Goal: Find specific page/section: Find specific page/section

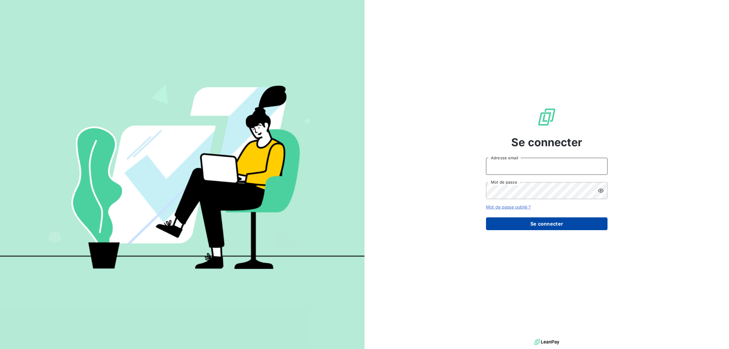
type input "[EMAIL_ADDRESS][DOMAIN_NAME]"
click at [517, 219] on button "Se connecter" at bounding box center [547, 223] width 122 height 13
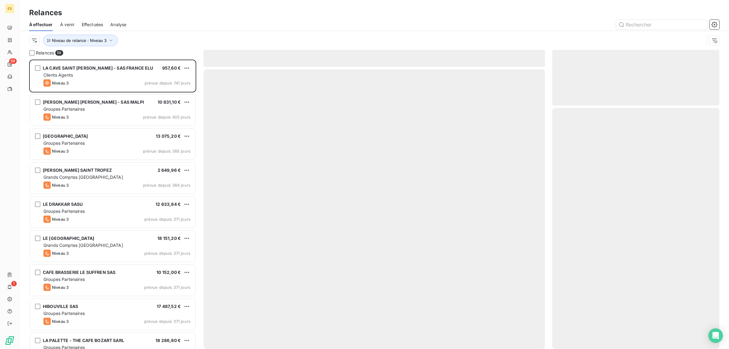
scroll to position [283, 161]
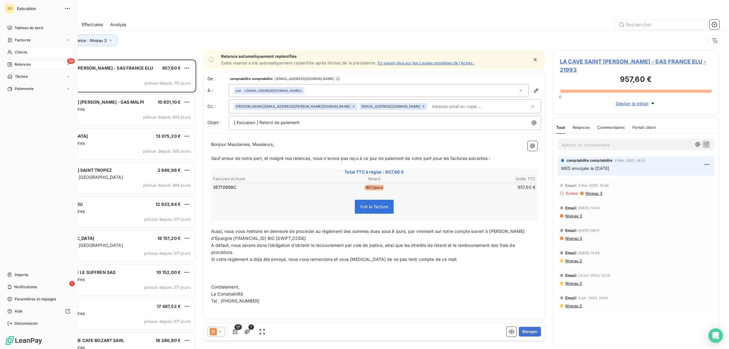
click at [20, 50] on span "Clients" at bounding box center [21, 52] width 12 height 5
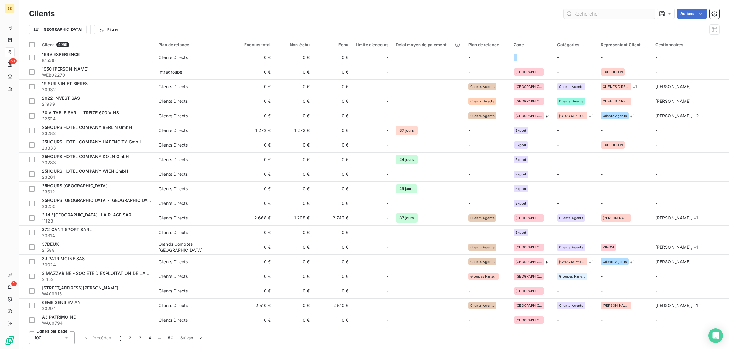
click at [586, 14] on input "text" at bounding box center [609, 14] width 91 height 10
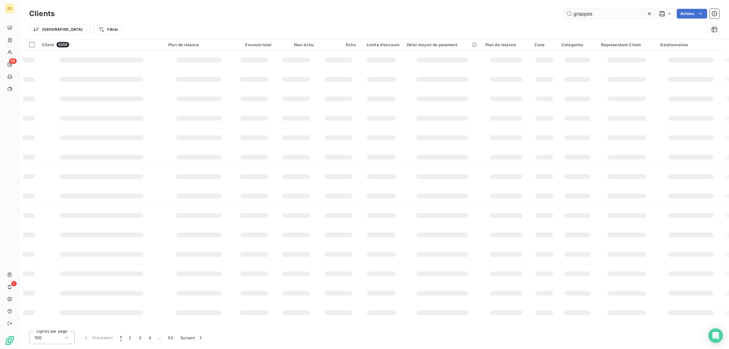
type input "grappes"
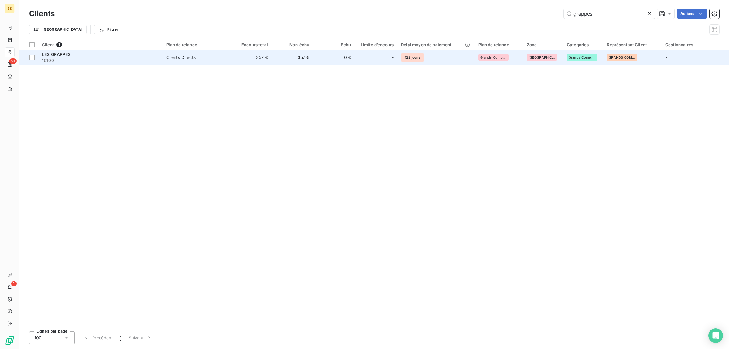
click at [72, 57] on span "16100" at bounding box center [100, 60] width 117 height 6
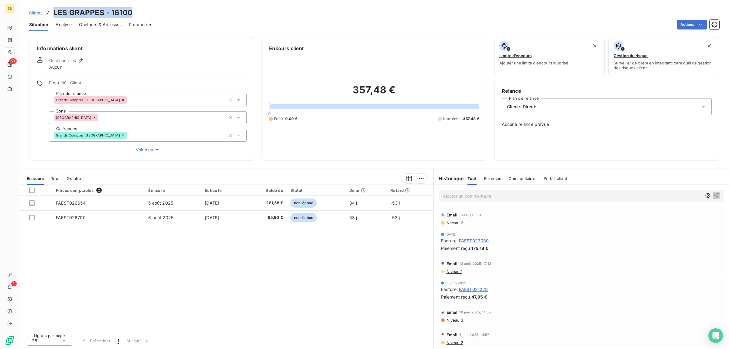
drag, startPoint x: 53, startPoint y: 13, endPoint x: 136, endPoint y: 13, distance: 83.6
click at [136, 13] on div "Clients LES GRAPPES - 16100" at bounding box center [374, 12] width 710 height 11
click at [150, 15] on div "Clients LES GRAPPES - 16100" at bounding box center [374, 12] width 710 height 11
click at [98, 23] on span "Contacts & Adresses" at bounding box center [100, 25] width 43 height 6
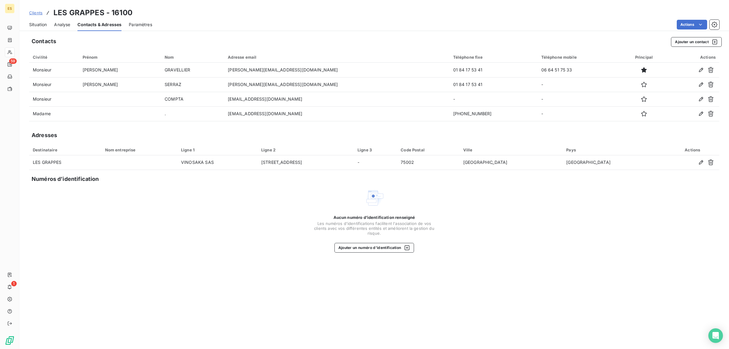
click at [55, 24] on span "Analyse" at bounding box center [62, 25] width 16 height 6
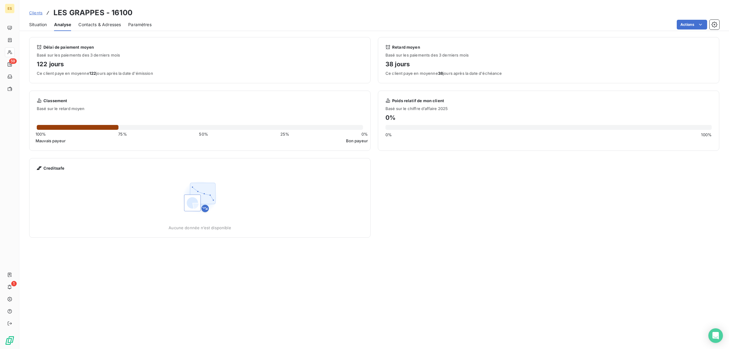
click at [40, 26] on span "Situation" at bounding box center [38, 25] width 18 height 6
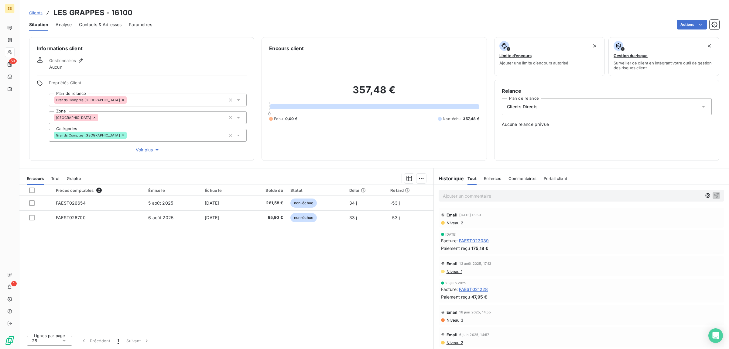
click at [496, 197] on p "Ajouter un commentaire ﻿" at bounding box center [572, 196] width 259 height 8
click at [521, 173] on div "Commentaires" at bounding box center [523, 178] width 28 height 13
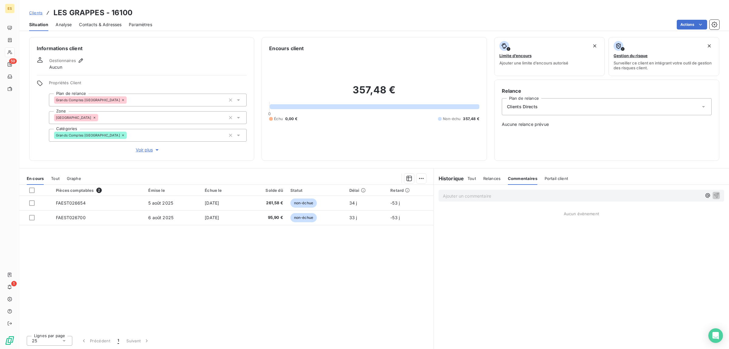
click at [455, 198] on p "Ajouter un commentaire ﻿" at bounding box center [572, 196] width 259 height 8
